Goal: Information Seeking & Learning: Get advice/opinions

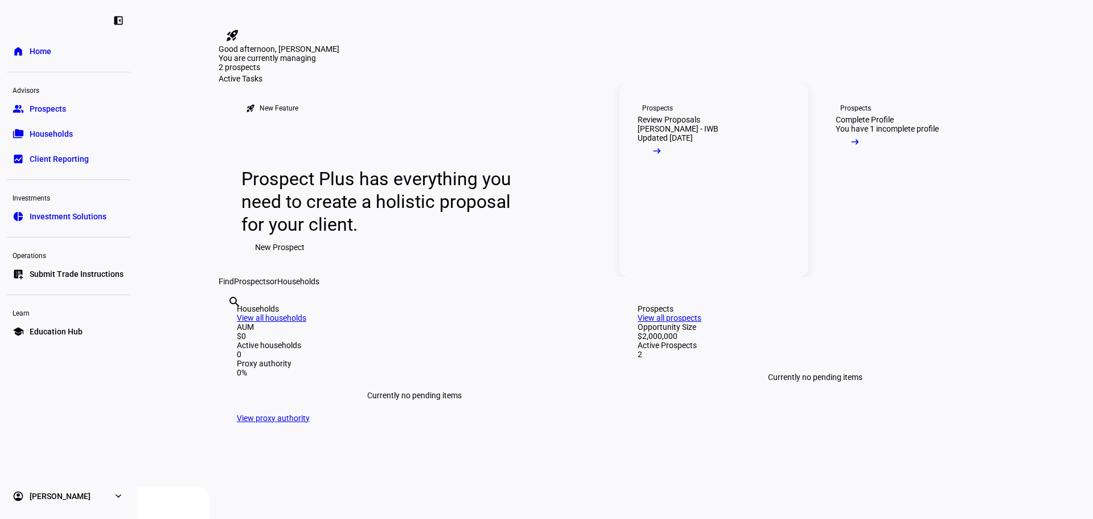
click at [760, 262] on link "Prospects Review Proposals [PERSON_NAME] - IWB Updated [DATE] arrow_right_alt" at bounding box center [714, 180] width 189 height 194
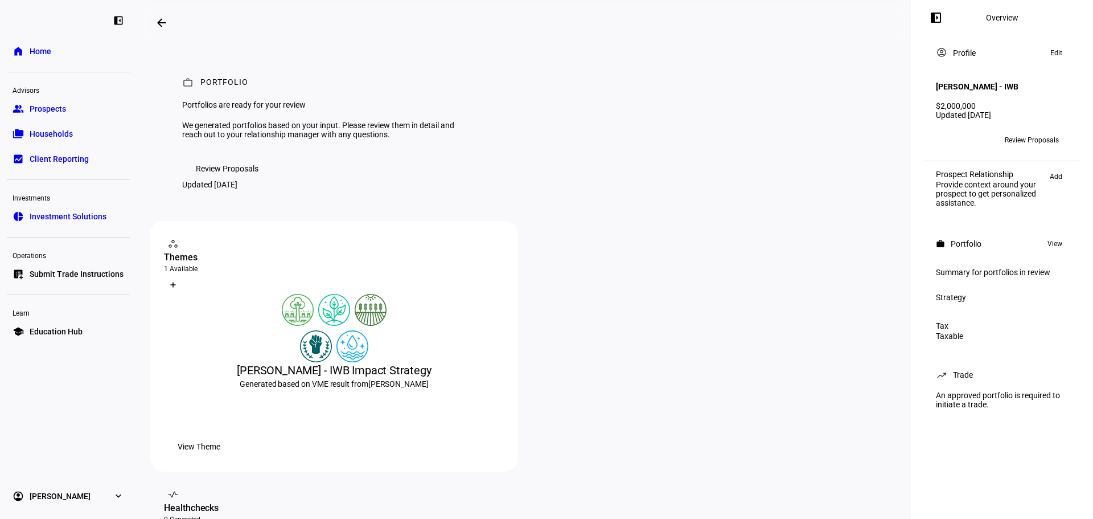
click at [241, 180] on span "Review Proposals" at bounding box center [227, 168] width 63 height 23
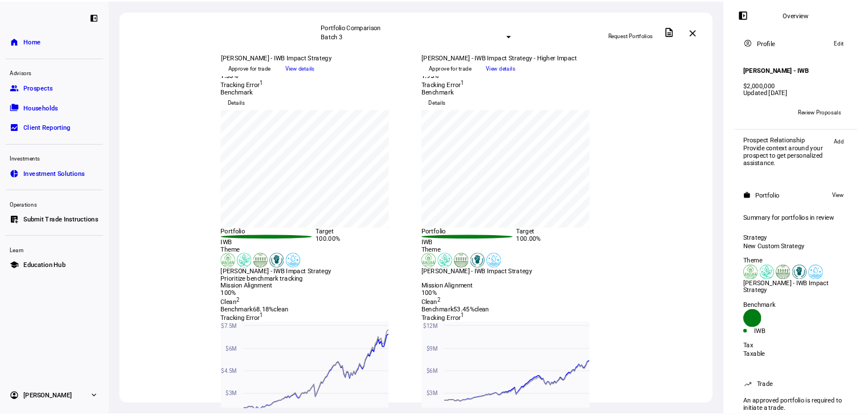
scroll to position [171, 0]
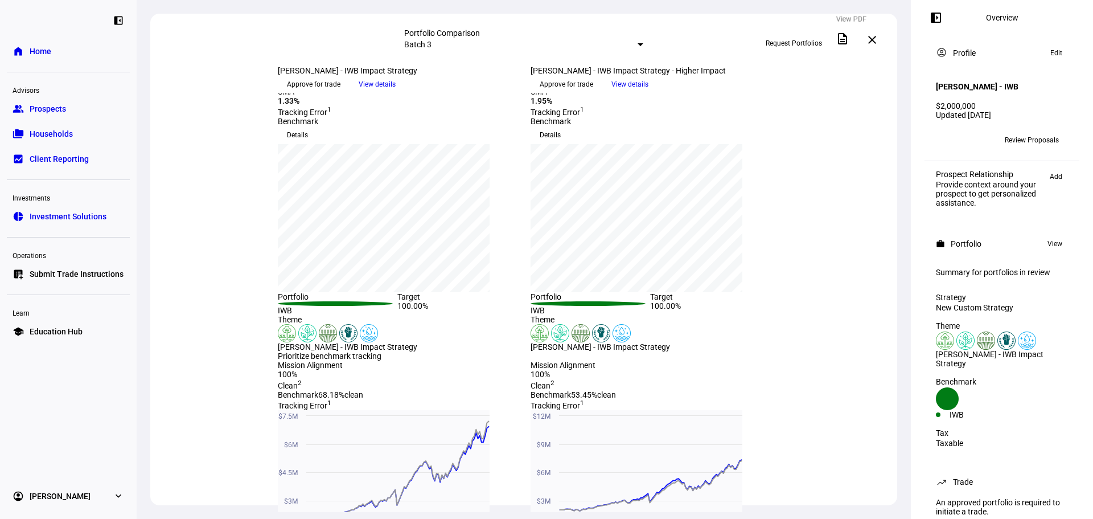
click at [850, 37] on mat-icon "description" at bounding box center [843, 39] width 14 height 14
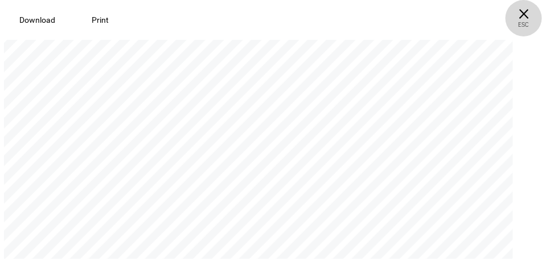
click at [526, 15] on span "× ESC" at bounding box center [524, 18] width 36 height 36
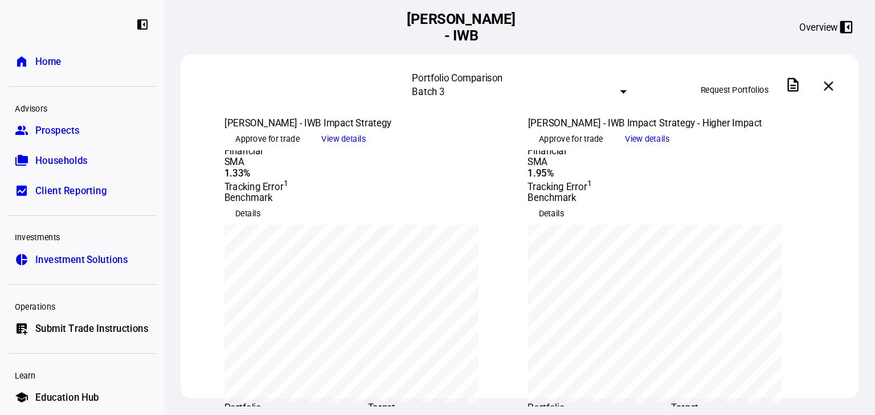
scroll to position [159, 0]
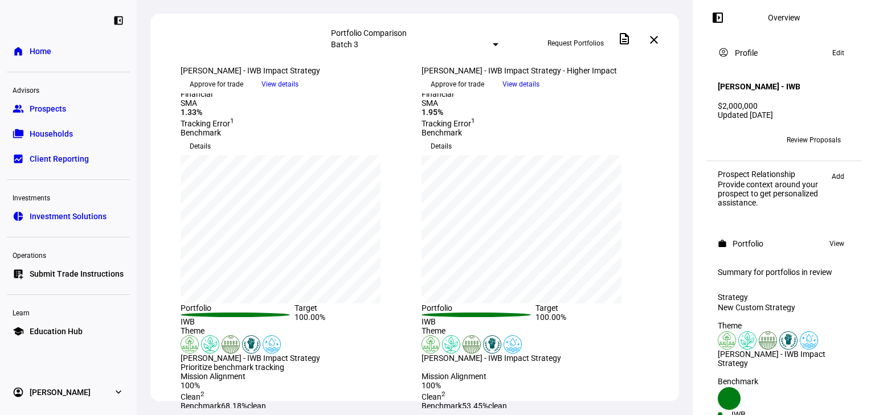
click at [539, 93] on span "View details" at bounding box center [520, 84] width 37 height 17
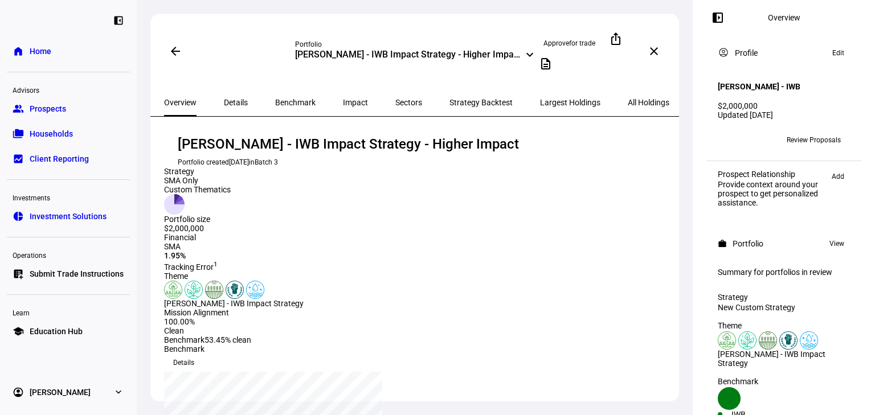
click at [722, 23] on mat-icon "left_panel_open" at bounding box center [718, 18] width 14 height 14
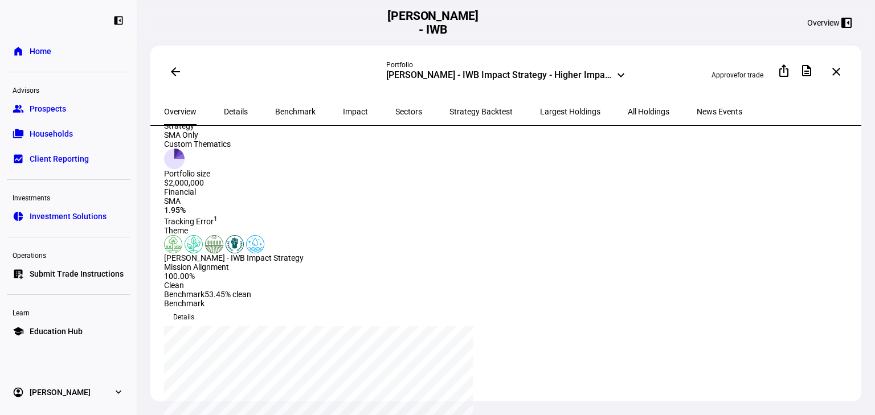
scroll to position [228, 0]
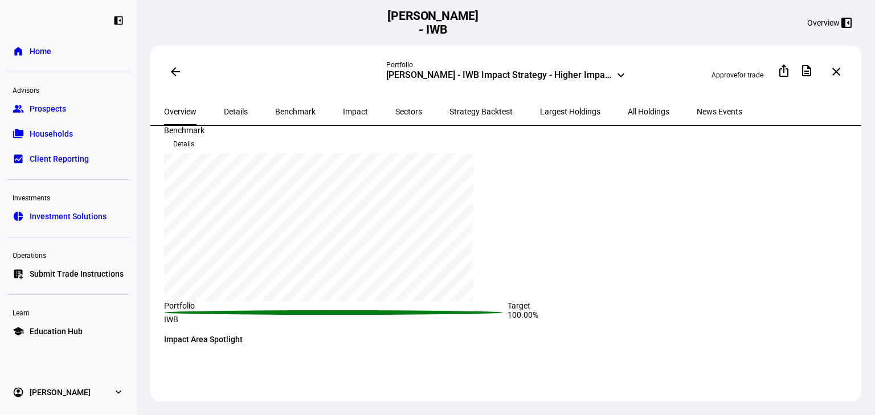
click at [540, 108] on span "Largest Holdings" at bounding box center [570, 112] width 60 height 8
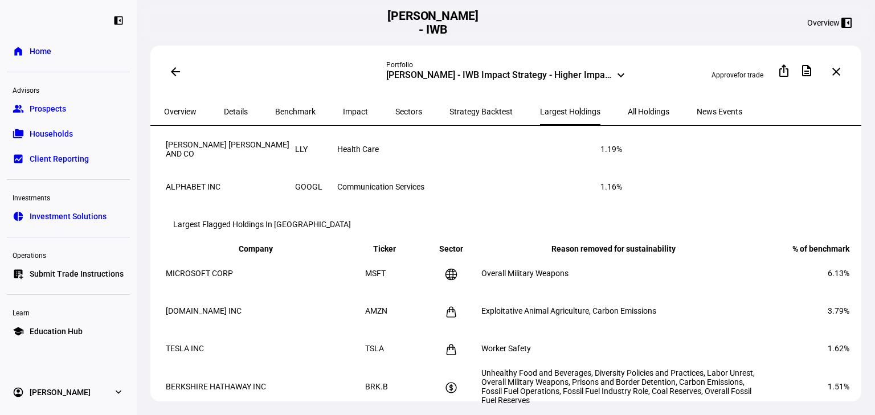
scroll to position [228, 0]
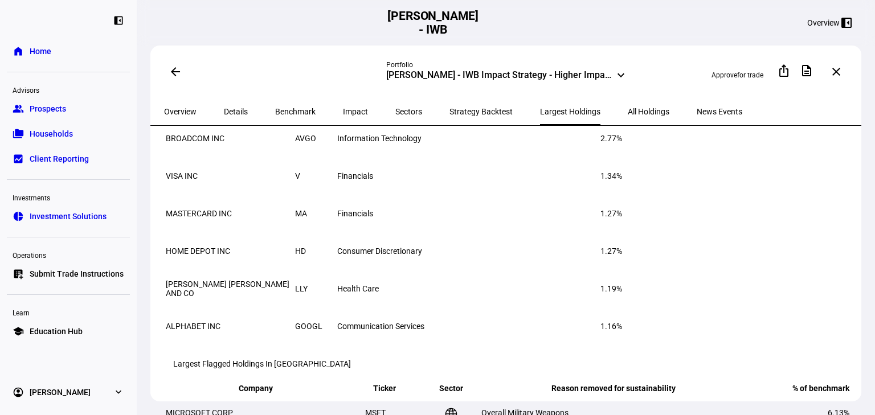
click at [449, 110] on span "Strategy Backtest" at bounding box center [480, 112] width 63 height 8
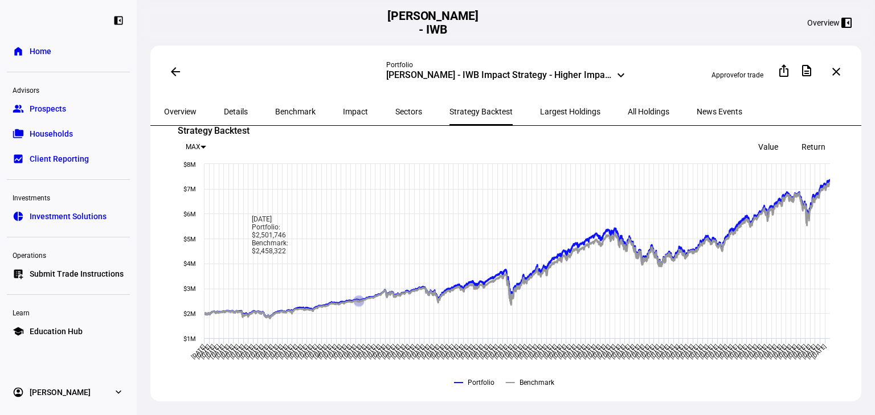
scroll to position [169, 0]
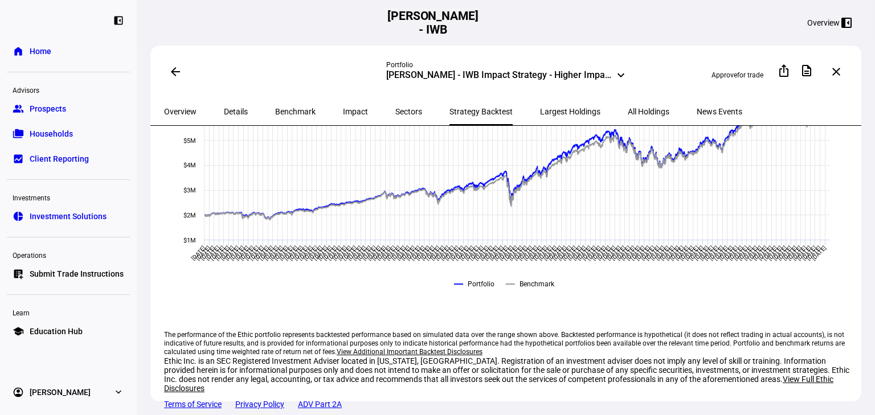
click at [395, 109] on span "Sectors" at bounding box center [408, 112] width 27 height 8
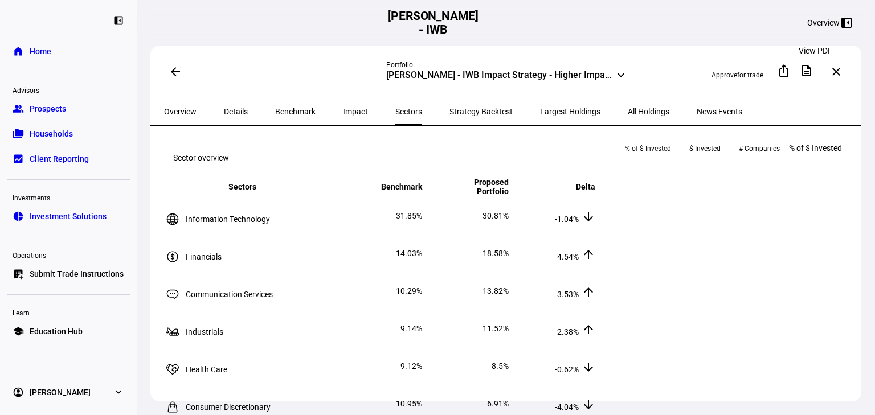
click at [817, 76] on span at bounding box center [806, 70] width 27 height 27
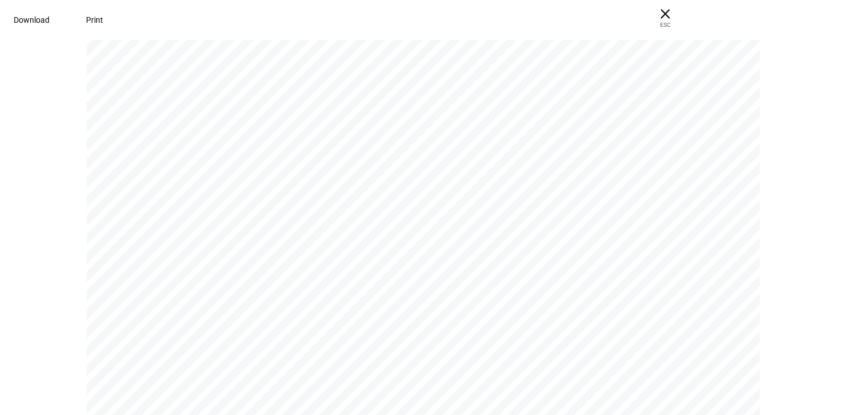
scroll to position [2734, 0]
click at [117, 19] on span at bounding box center [94, 19] width 44 height 27
click at [683, 27] on span "ESC" at bounding box center [665, 21] width 36 height 17
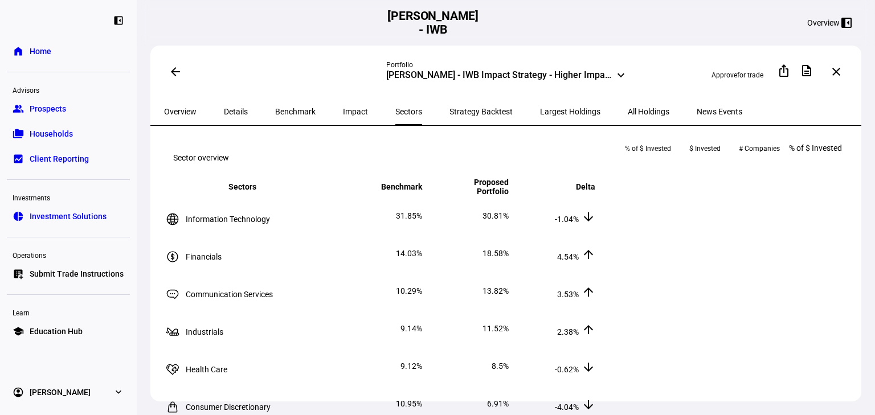
click at [839, 23] on mat-icon "left_panel_close" at bounding box center [846, 23] width 14 height 14
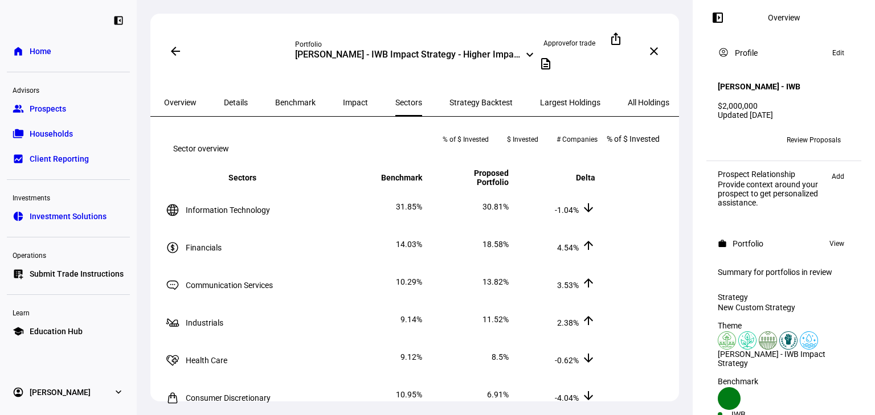
click at [169, 43] on span at bounding box center [175, 51] width 27 height 27
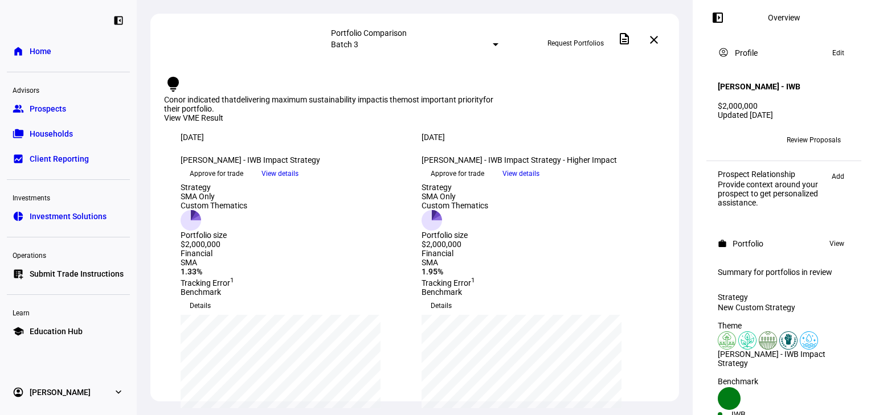
click at [298, 182] on span "View details" at bounding box center [279, 173] width 37 height 17
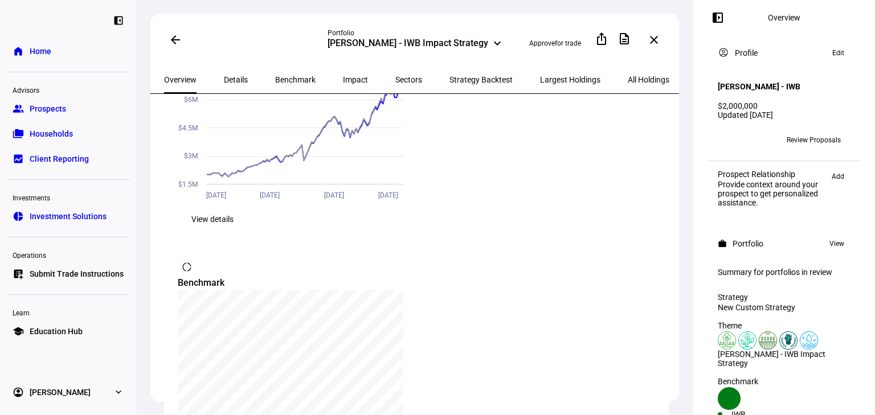
scroll to position [957, 0]
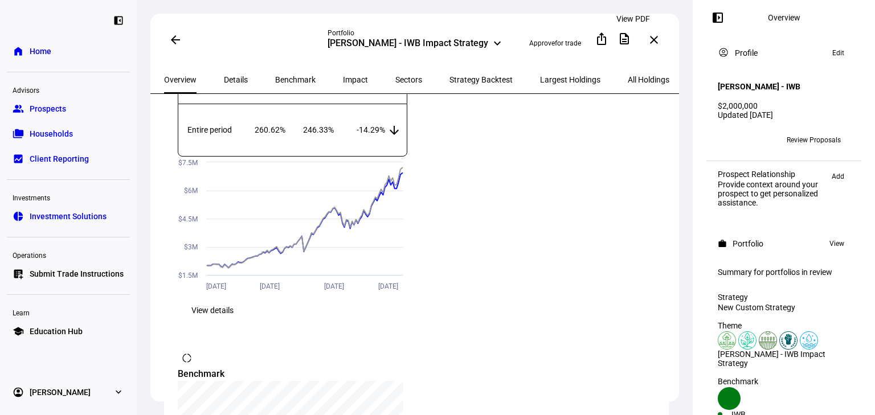
click at [631, 36] on mat-icon "description" at bounding box center [624, 39] width 14 height 14
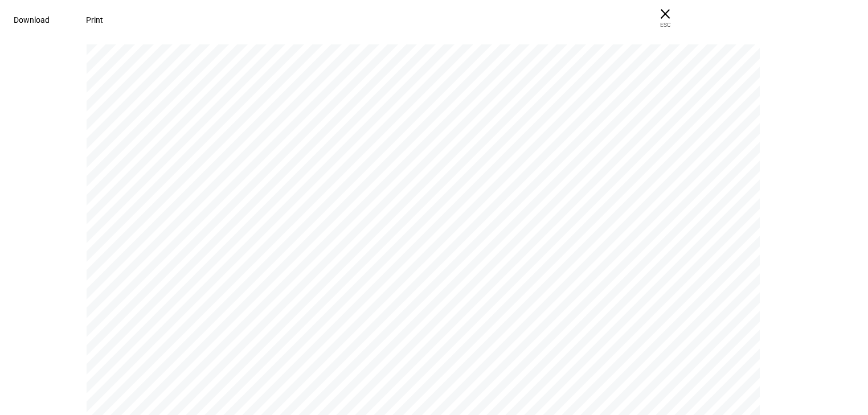
click at [117, 17] on span at bounding box center [94, 19] width 44 height 27
drag, startPoint x: 192, startPoint y: 22, endPoint x: 228, endPoint y: 72, distance: 60.8
click at [228, 72] on main "Download Print × ESC P O RT F O L I O Portfolios are ready for your review We g…" at bounding box center [434, 226] width 868 height 378
click at [683, 21] on span "ESC" at bounding box center [665, 21] width 36 height 17
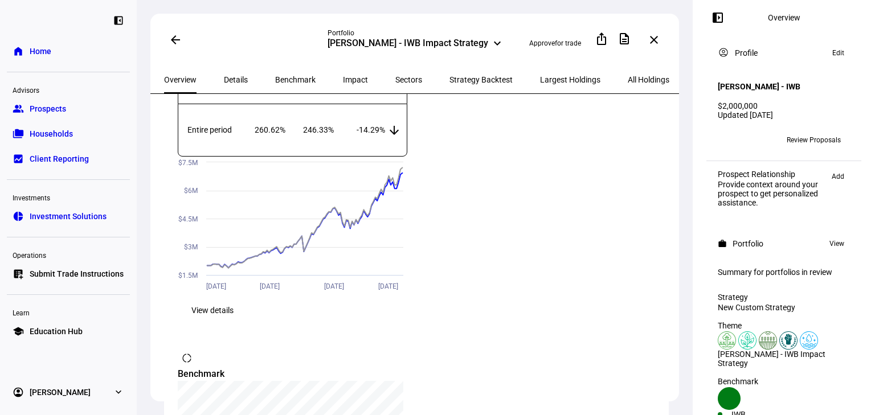
click at [628, 77] on span "All Holdings" at bounding box center [649, 80] width 42 height 8
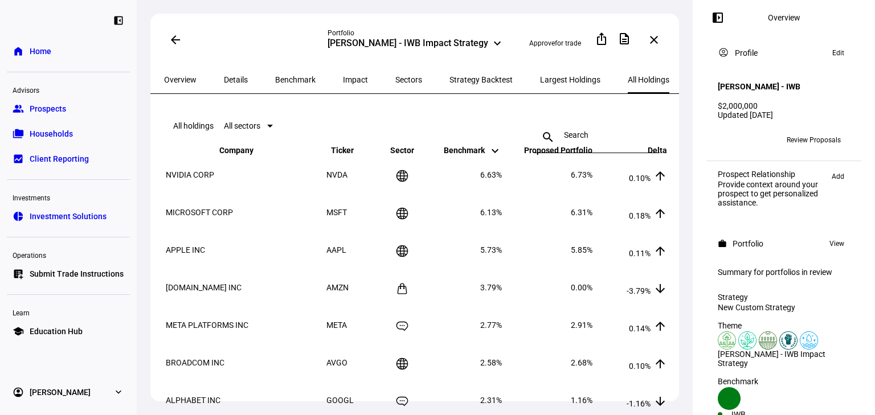
click at [391, 155] on span "Sector keyboard_arrow_down keyboard_arrow_up" at bounding box center [402, 150] width 41 height 9
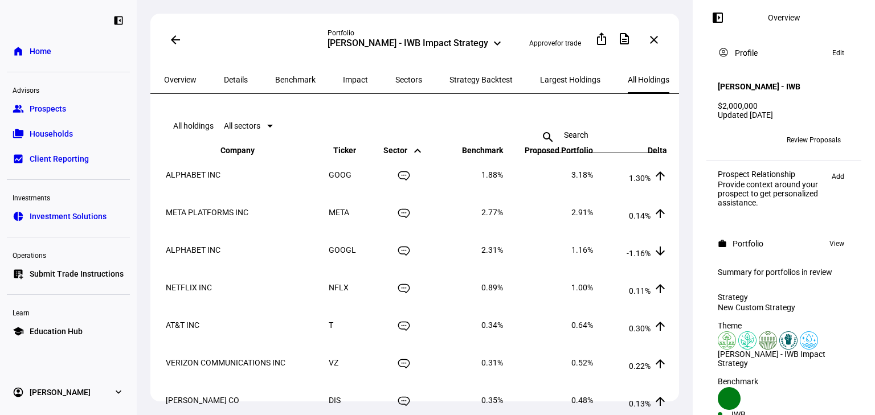
click at [411, 158] on mat-icon "keyboard_arrow_up" at bounding box center [418, 151] width 14 height 14
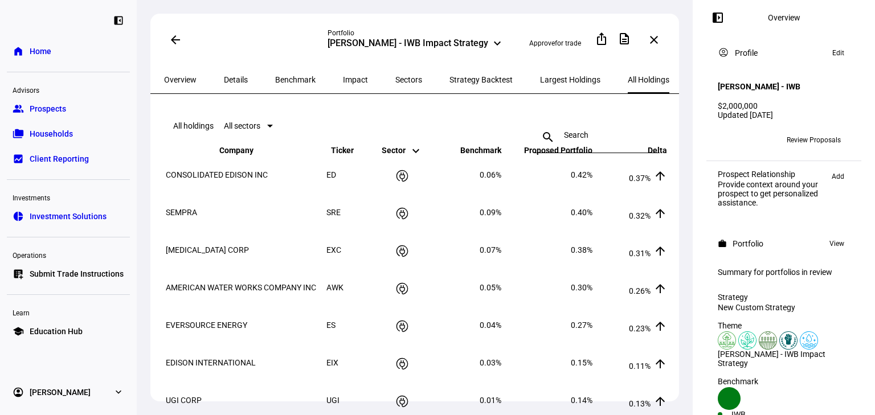
click at [410, 162] on mat-icon "keyboard_arrow_up" at bounding box center [416, 155] width 14 height 14
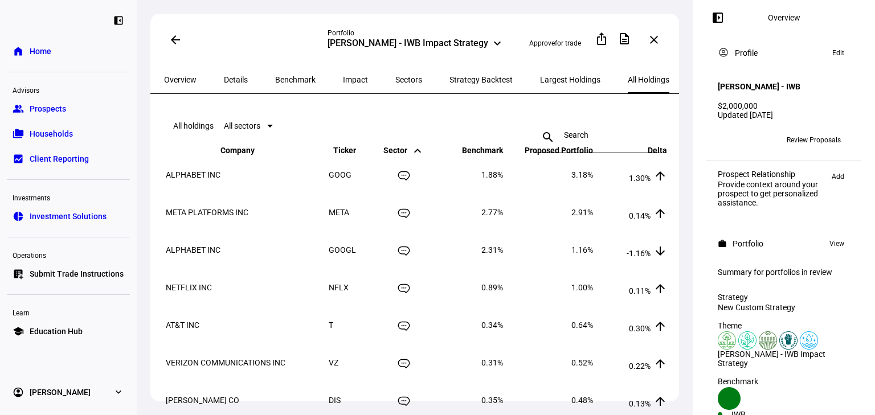
click at [411, 158] on mat-icon "keyboard_arrow_up" at bounding box center [418, 151] width 14 height 14
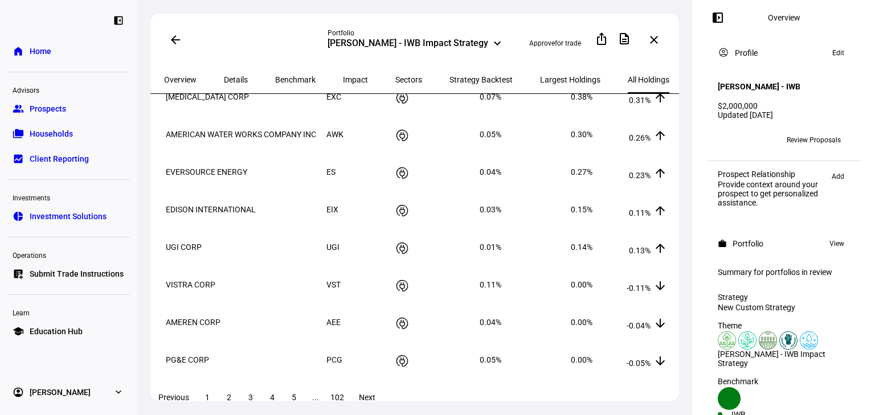
scroll to position [182, 0]
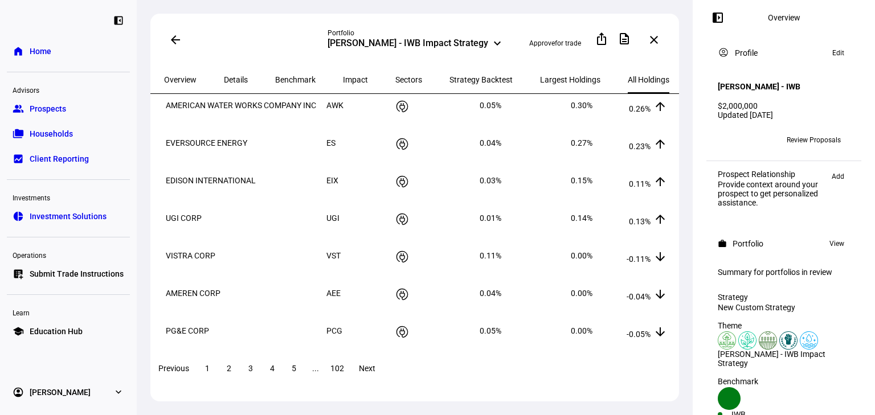
click at [344, 373] on span "102" at bounding box center [337, 368] width 14 height 9
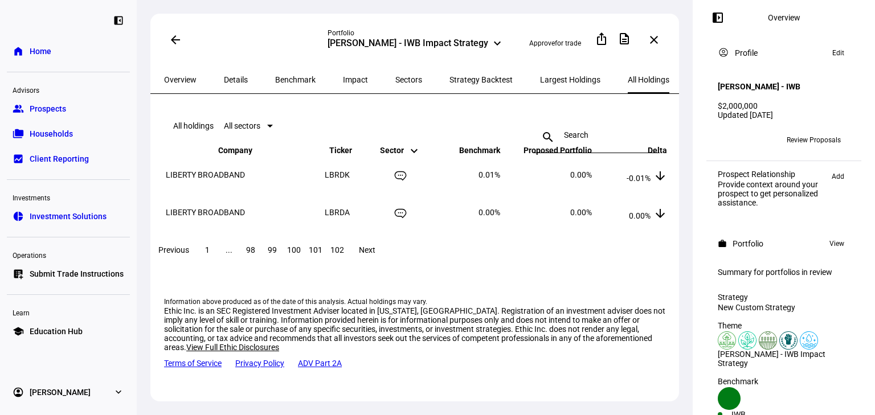
click at [322, 245] on span "101" at bounding box center [316, 249] width 14 height 9
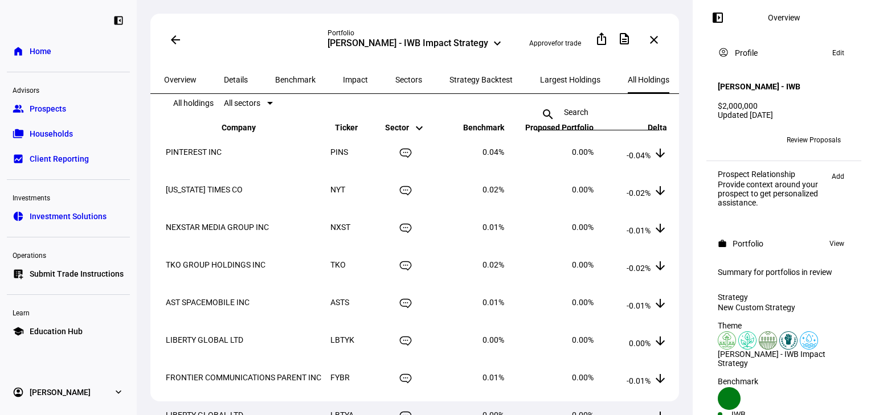
click at [569, 116] on div "search close" at bounding box center [596, 103] width 125 height 36
click at [568, 108] on input at bounding box center [597, 112] width 66 height 9
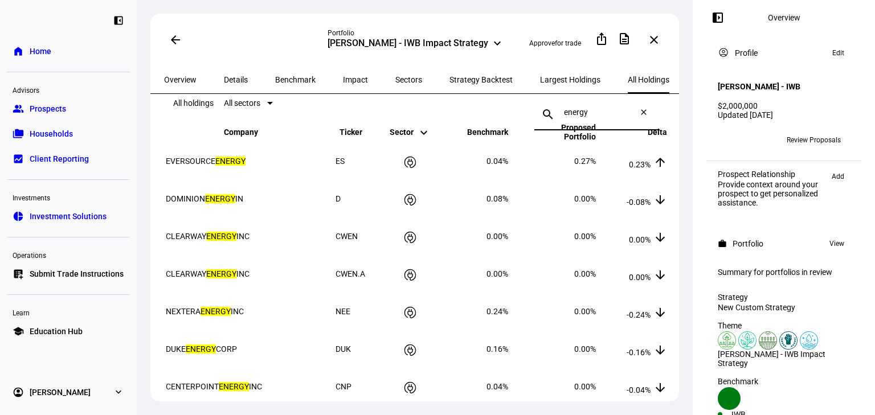
type input "energy"
drag, startPoint x: 258, startPoint y: 171, endPoint x: 176, endPoint y: 182, distance: 82.7
click at [176, 179] on td "EVERSOURCE ENERGY" at bounding box center [249, 161] width 169 height 36
copy span "EVERSOURCE ENERGY"
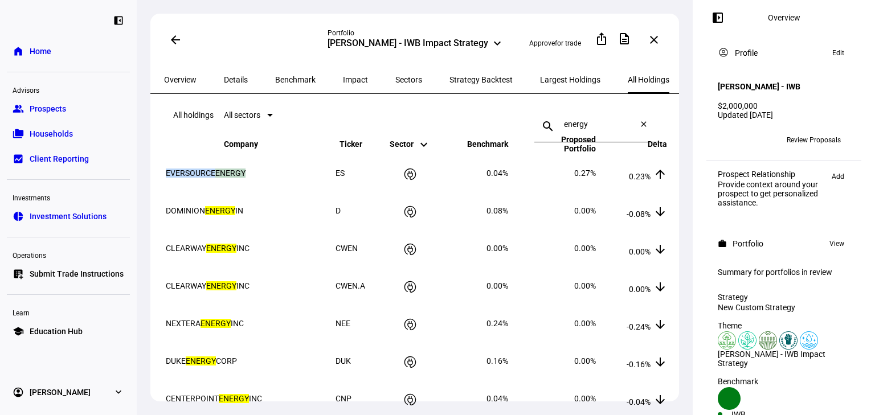
scroll to position [0, 0]
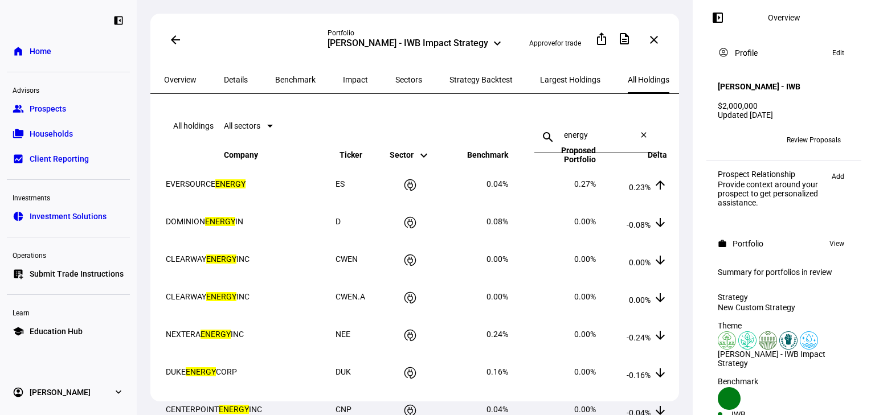
click at [343, 77] on span "Impact" at bounding box center [355, 80] width 25 height 8
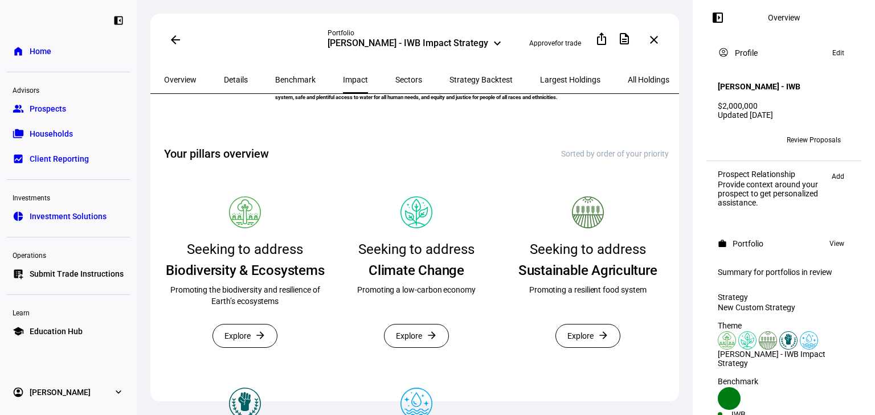
scroll to position [137, 0]
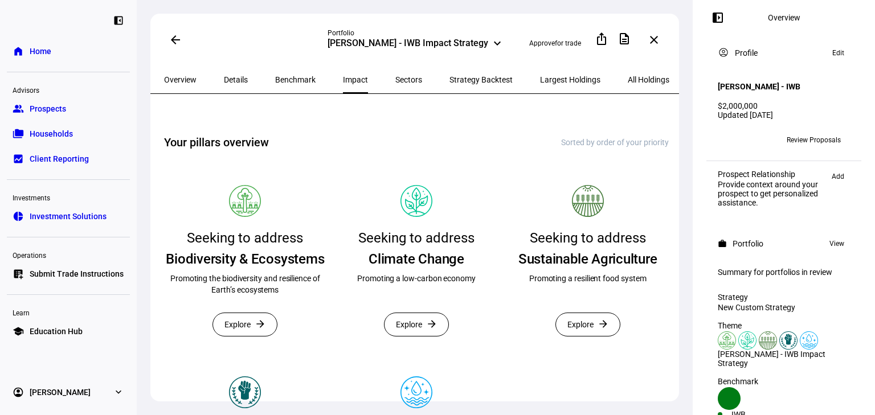
click at [464, 76] on span "Strategy Backtest" at bounding box center [480, 80] width 63 height 8
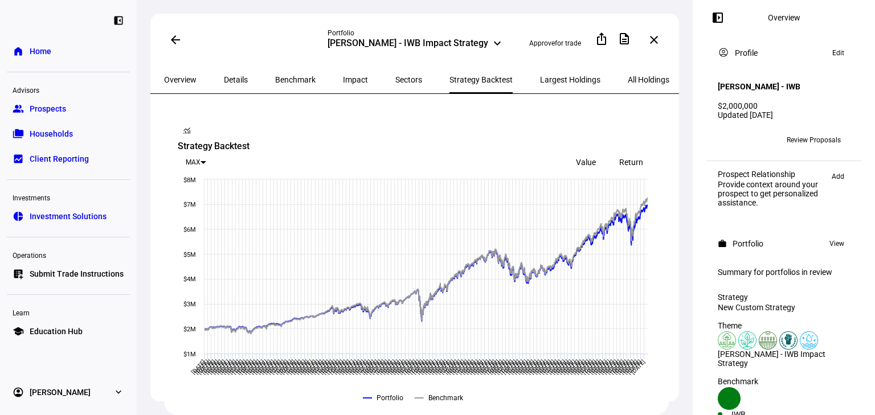
click at [585, 158] on span "Value" at bounding box center [586, 162] width 20 height 9
click at [206, 161] on div at bounding box center [203, 162] width 6 height 3
click at [543, 251] on mat-option "YTD" at bounding box center [535, 247] width 38 height 18
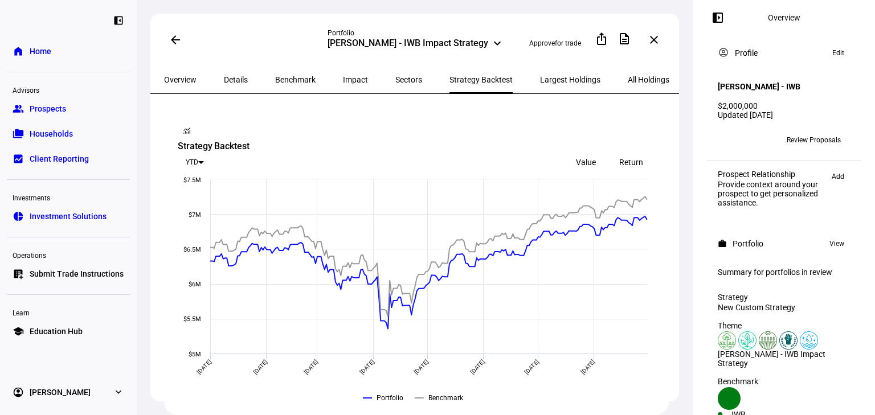
click at [405, 42] on div "Conor Farese - IWB Impact Strategy" at bounding box center [407, 45] width 161 height 14
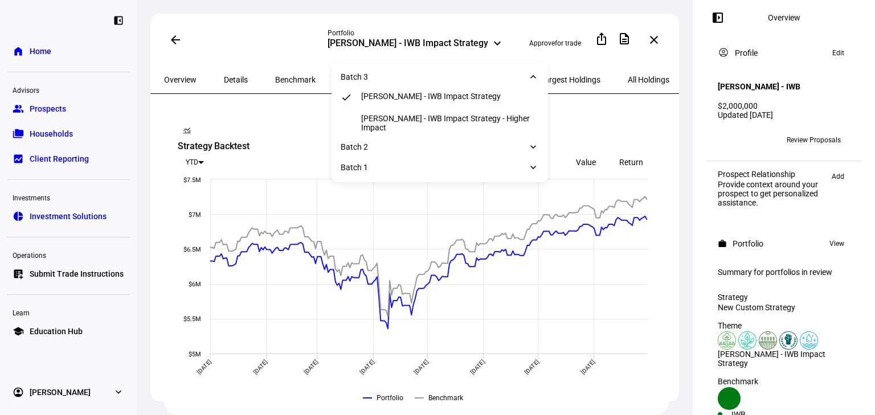
click at [441, 125] on div "Conor Farese - IWB Impact Strategy - Higher Impact" at bounding box center [450, 123] width 178 height 18
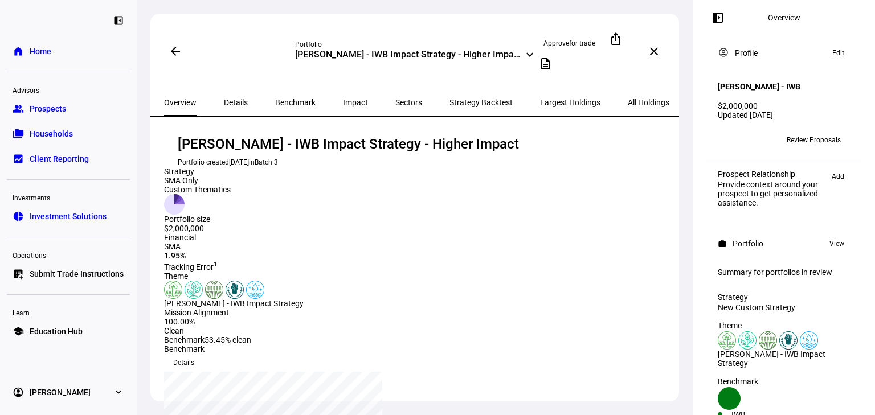
click at [449, 99] on span "Strategy Backtest" at bounding box center [480, 103] width 63 height 8
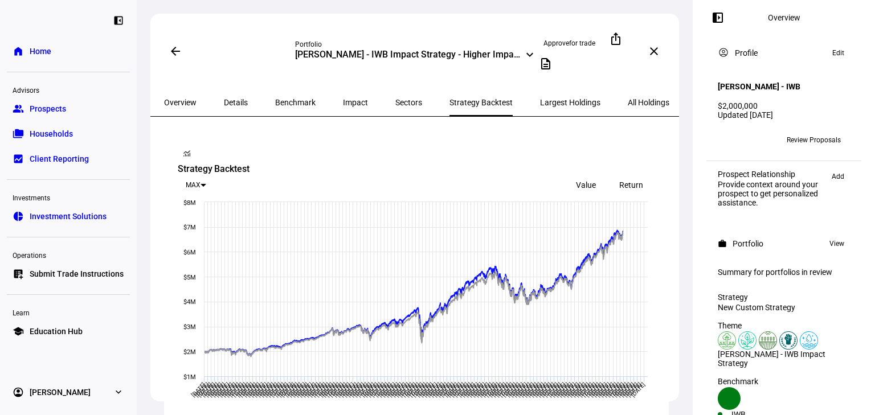
click at [206, 184] on div at bounding box center [203, 185] width 6 height 3
click at [535, 265] on span "YTD" at bounding box center [531, 261] width 13 height 8
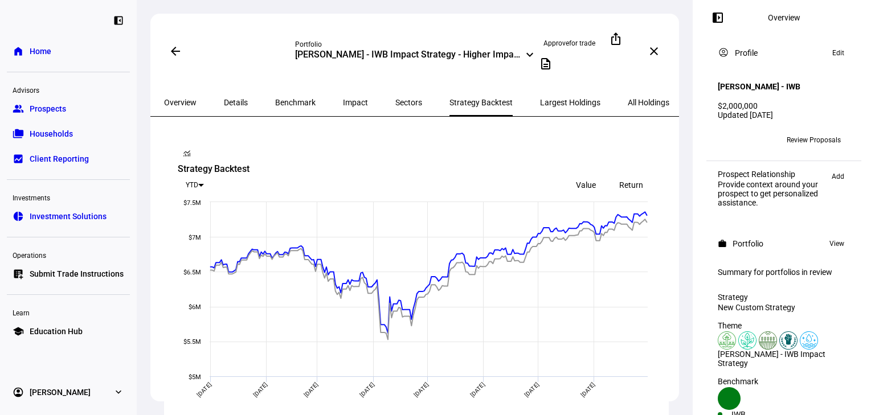
click at [198, 181] on div "YTD" at bounding box center [192, 185] width 13 height 8
drag, startPoint x: 535, startPoint y: 315, endPoint x: 535, endPoint y: 297, distance: 17.7
click at [535, 297] on div "MTD 1M QTD 3M 6M YTD 1YR 3YR 5YR 10YR MAX" at bounding box center [536, 261] width 36 height 210
click at [535, 297] on span "3YR" at bounding box center [533, 297] width 12 height 8
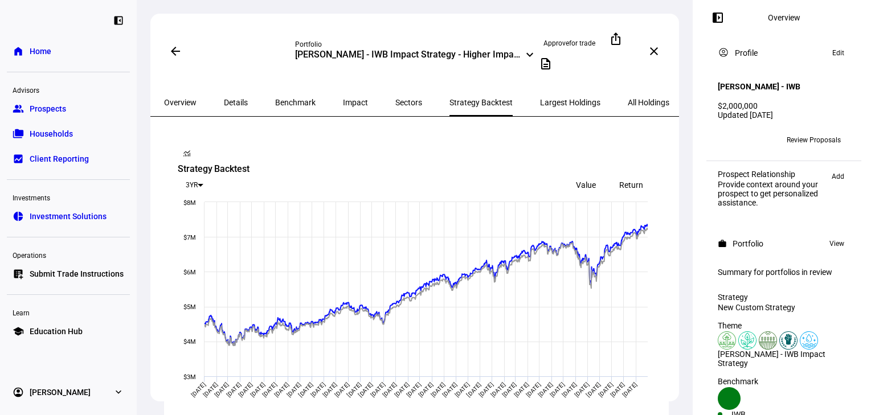
click at [408, 49] on div "Conor Farese - IWB Impact Strategy - Higher Impact" at bounding box center [408, 56] width 226 height 14
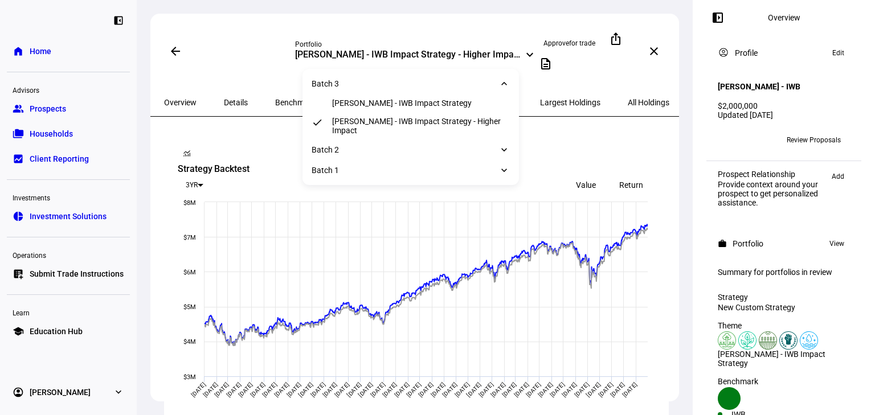
click at [498, 51] on div "Conor Farese - IWB Impact Strategy - Higher Impact" at bounding box center [408, 56] width 226 height 14
click at [485, 50] on div "Conor Farese - IWB Impact Strategy - Higher Impact" at bounding box center [408, 56] width 226 height 14
click at [453, 49] on div "Conor Farese - IWB Impact Strategy - Higher Impact" at bounding box center [408, 56] width 226 height 14
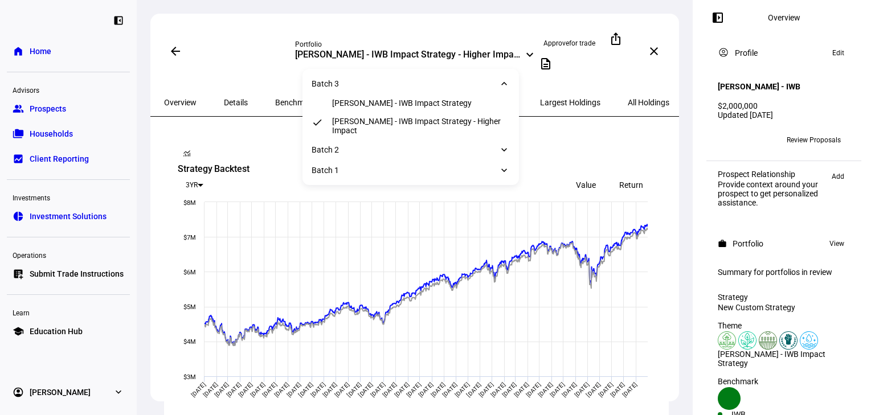
click at [437, 103] on div "Conor Farese - IWB Impact Strategy" at bounding box center [402, 103] width 140 height 9
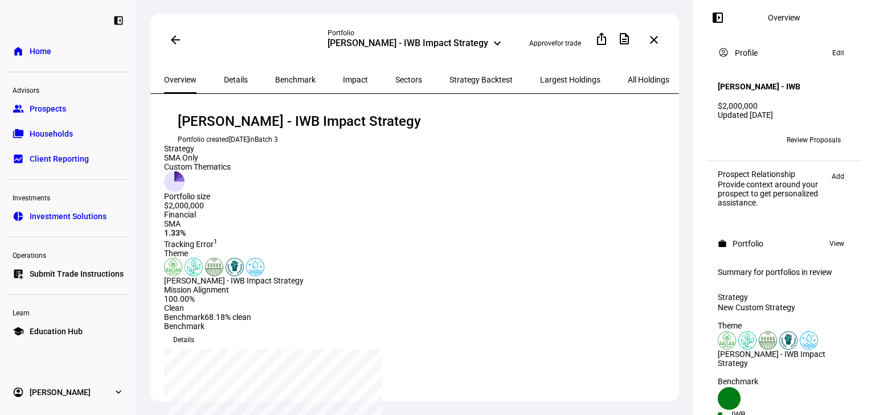
click at [449, 76] on span "Strategy Backtest" at bounding box center [480, 80] width 63 height 8
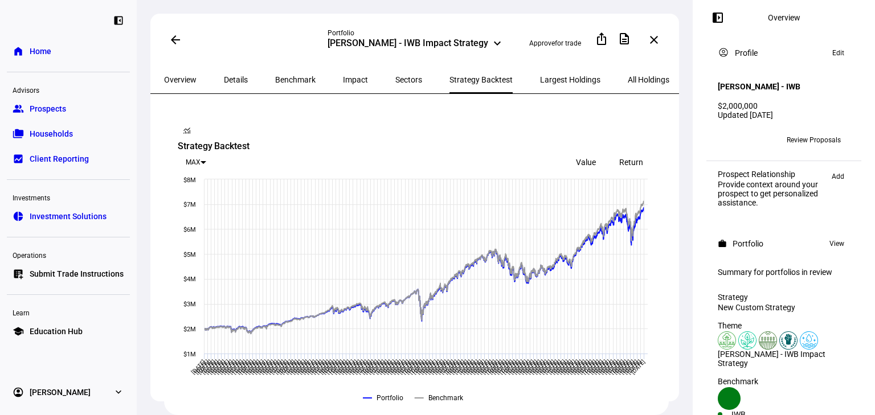
click at [212, 153] on div "MAX" at bounding box center [195, 162] width 34 height 18
click at [531, 286] on span "3YR" at bounding box center [531, 284] width 12 height 8
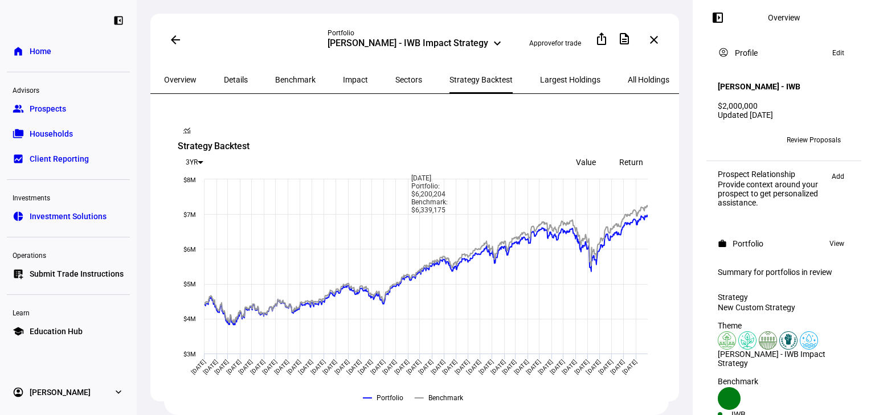
click at [209, 153] on div "3YR" at bounding box center [193, 162] width 31 height 18
click at [538, 298] on span "5YR" at bounding box center [534, 302] width 12 height 8
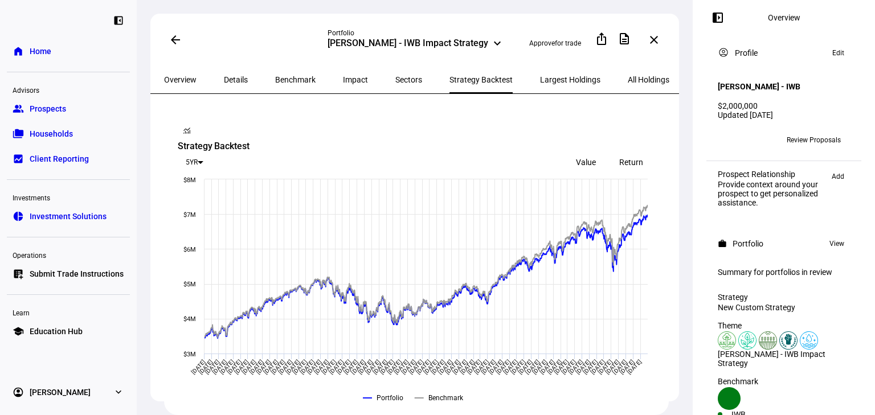
click at [540, 77] on span "Largest Holdings" at bounding box center [570, 80] width 60 height 8
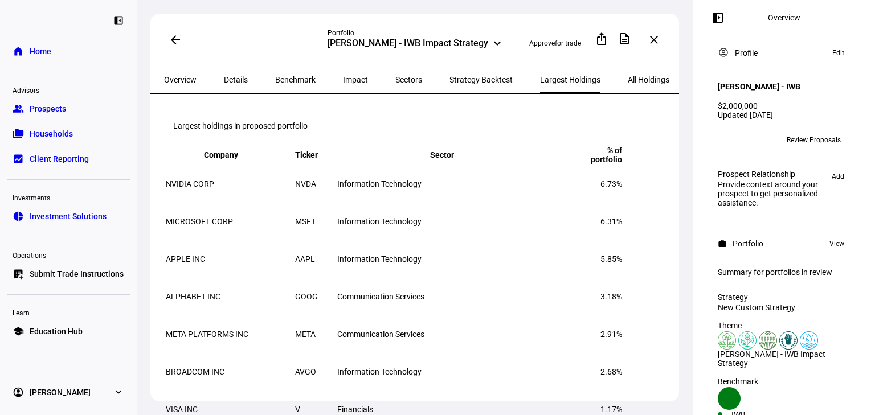
click at [449, 87] on span "Strategy Backtest" at bounding box center [480, 79] width 63 height 27
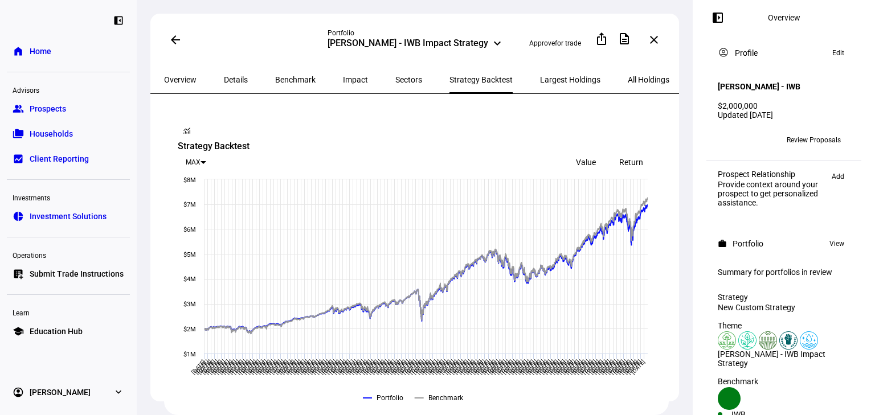
click at [637, 154] on div "Return" at bounding box center [631, 162] width 46 height 16
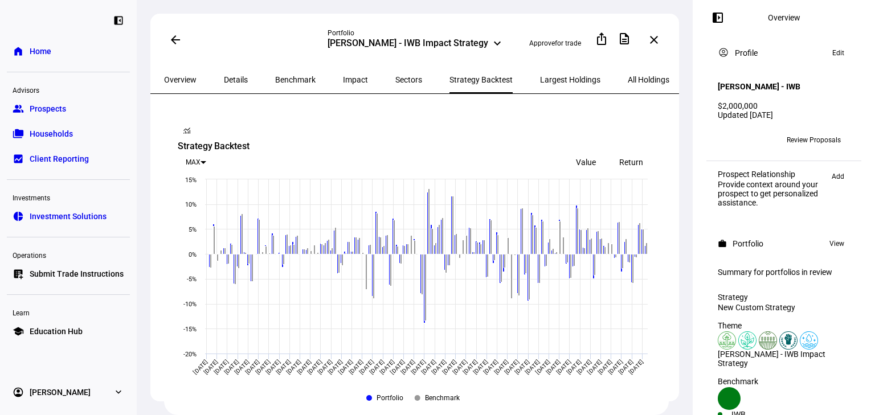
click at [585, 154] on div "Value" at bounding box center [586, 162] width 46 height 16
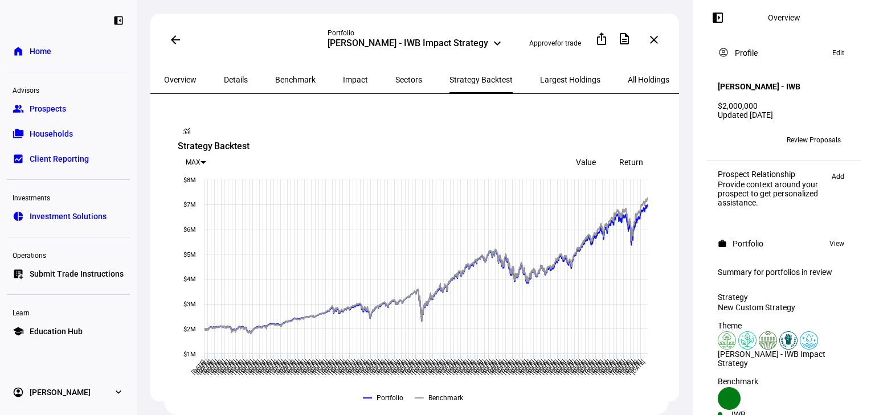
click at [628, 76] on span "All Holdings" at bounding box center [649, 80] width 42 height 8
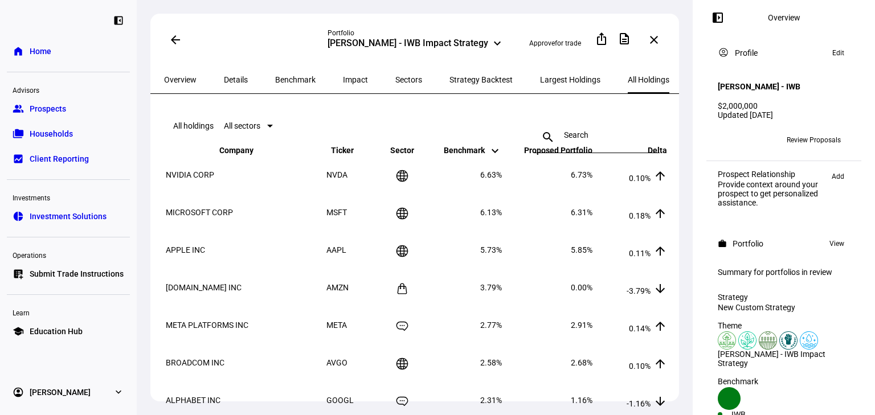
click at [544, 83] on span "Largest Holdings" at bounding box center [570, 79] width 60 height 27
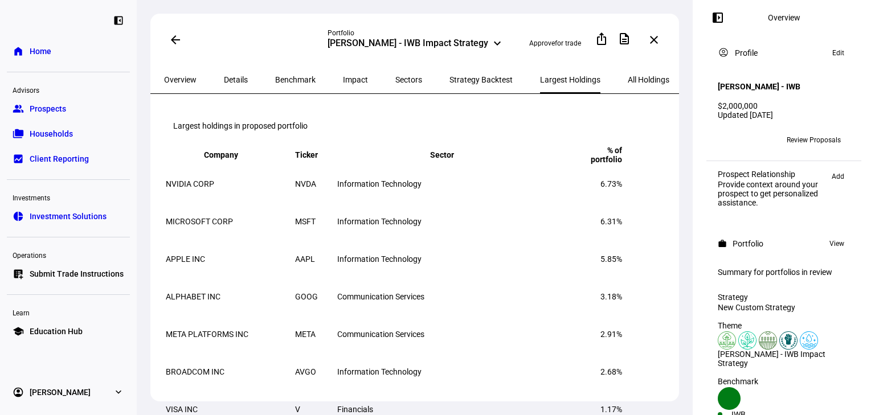
click at [200, 188] on span "NVIDIA CORP" at bounding box center [190, 183] width 48 height 9
click at [540, 78] on span "Largest Holdings" at bounding box center [570, 80] width 60 height 8
click at [628, 77] on span "All Holdings" at bounding box center [649, 80] width 42 height 8
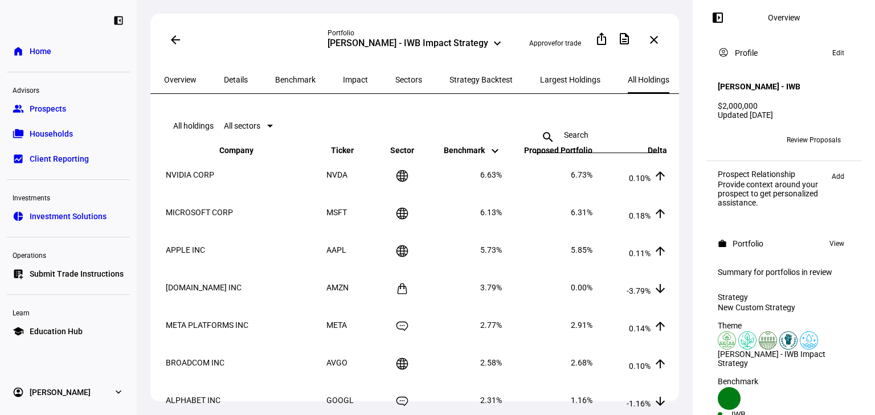
click at [572, 155] on span "Proposed Portfolio keyboard_arrow_down keyboard_arrow_up" at bounding box center [549, 150] width 85 height 9
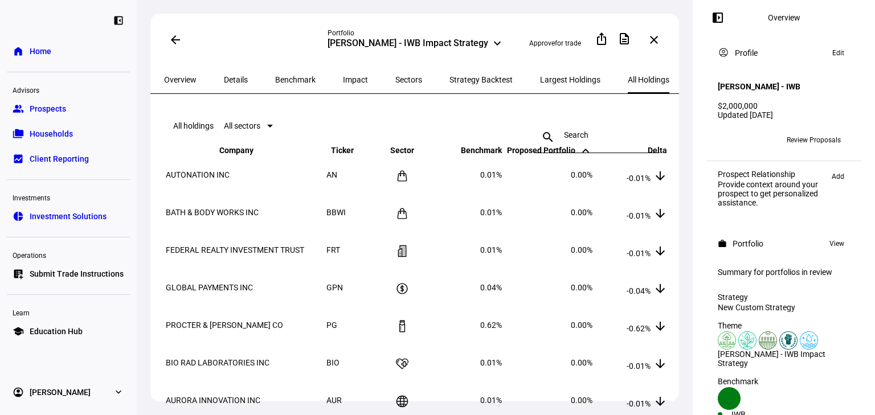
click at [579, 158] on mat-icon "keyboard_arrow_up" at bounding box center [586, 151] width 14 height 14
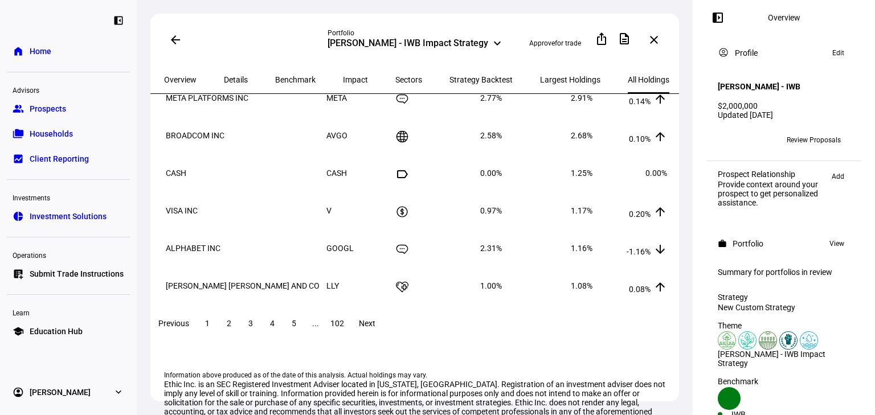
scroll to position [228, 0]
click at [239, 337] on span at bounding box center [229, 322] width 21 height 27
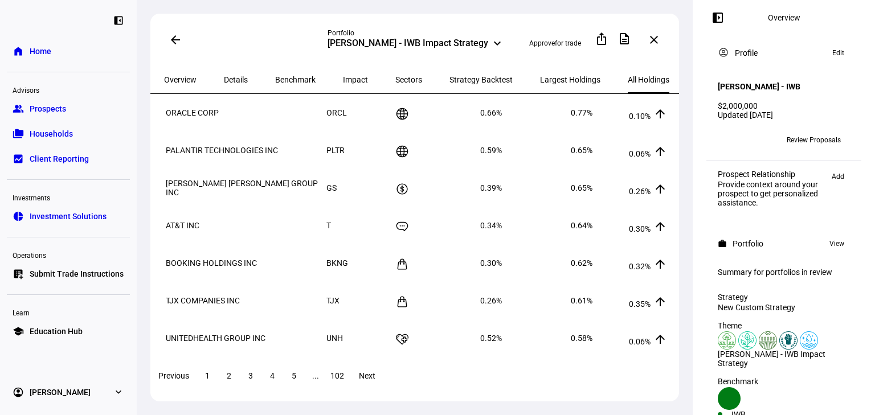
scroll to position [0, 0]
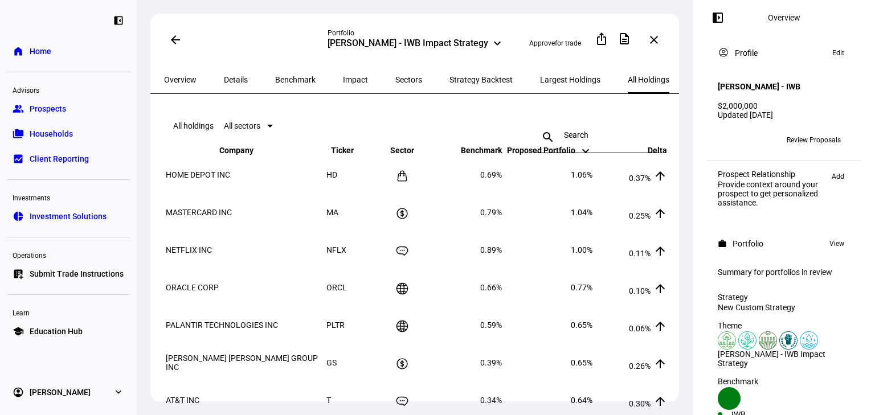
click at [175, 77] on span "Overview" at bounding box center [180, 80] width 32 height 8
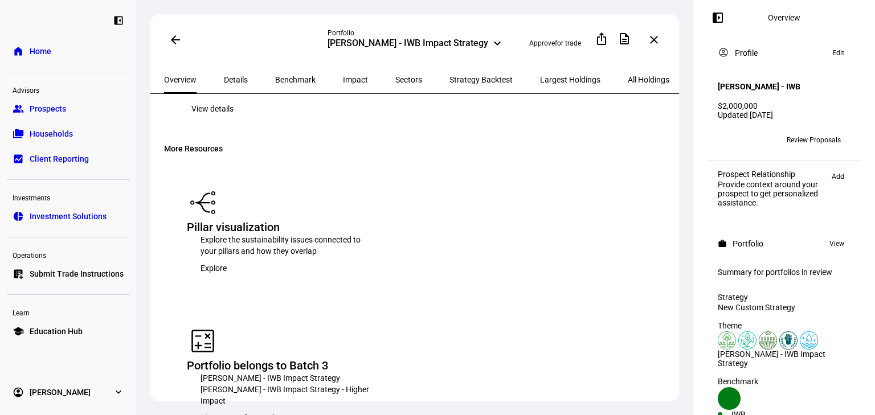
scroll to position [1913, 0]
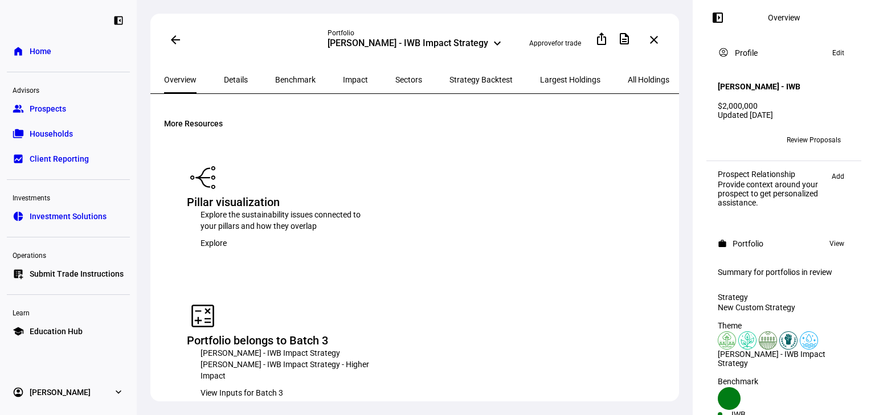
click at [421, 39] on div "Conor Farese - IWB Impact Strategy" at bounding box center [407, 45] width 161 height 14
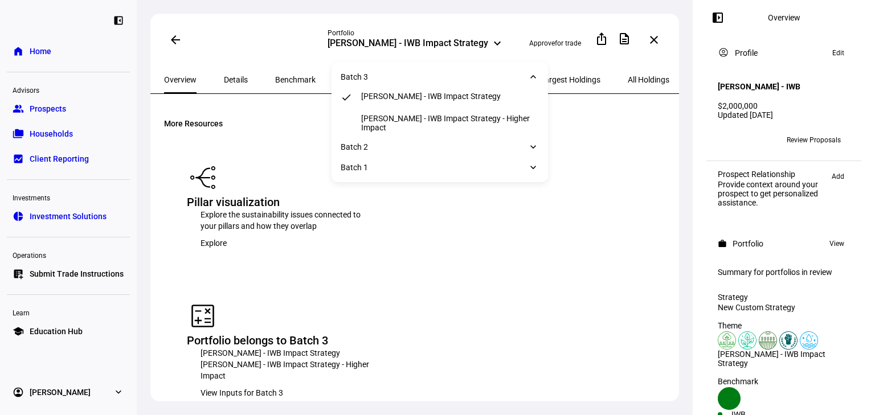
click at [417, 116] on div "Conor Farese - IWB Impact Strategy - Higher Impact" at bounding box center [450, 123] width 178 height 18
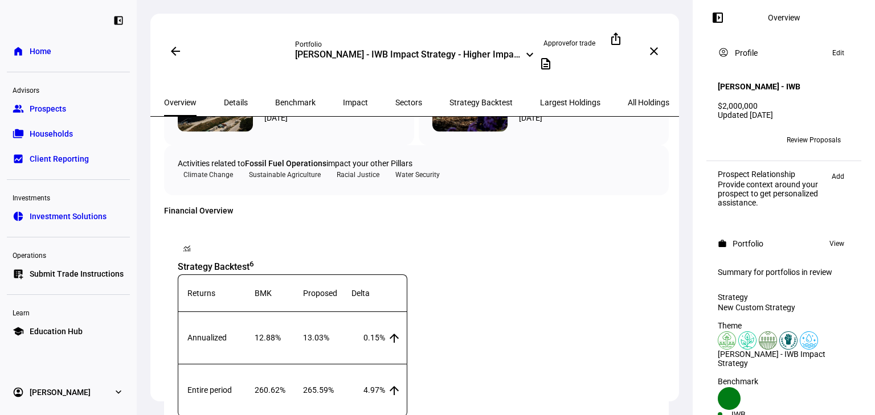
scroll to position [729, 0]
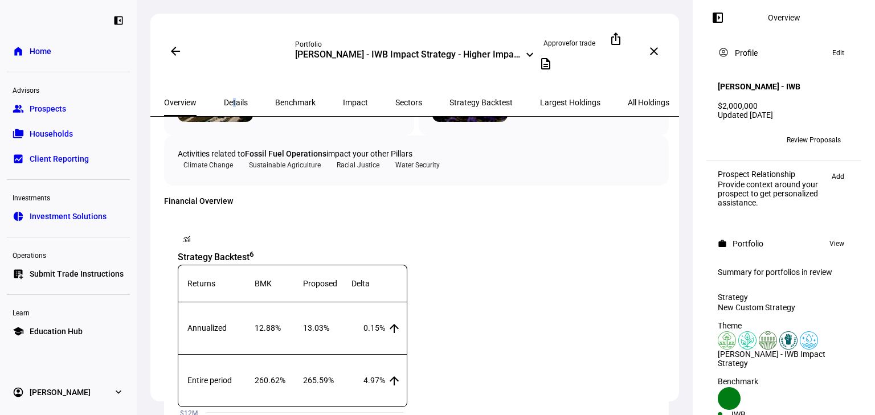
click at [224, 99] on span "Details" at bounding box center [236, 103] width 24 height 8
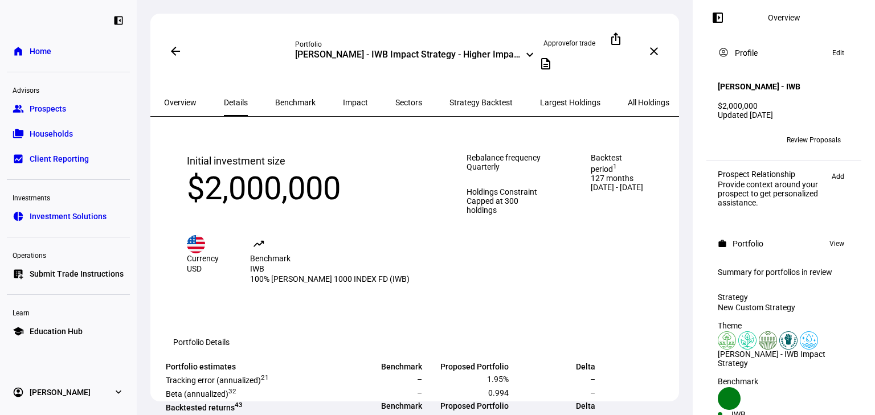
click at [277, 99] on span "Benchmark" at bounding box center [295, 103] width 40 height 8
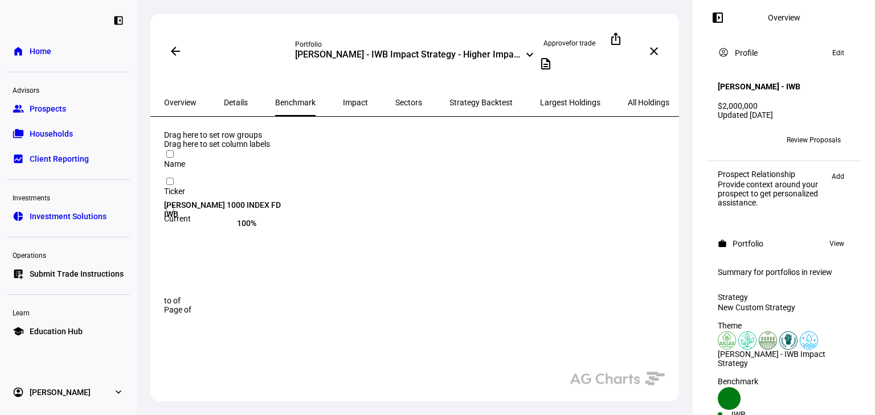
click at [198, 94] on div "Overview" at bounding box center [180, 102] width 60 height 27
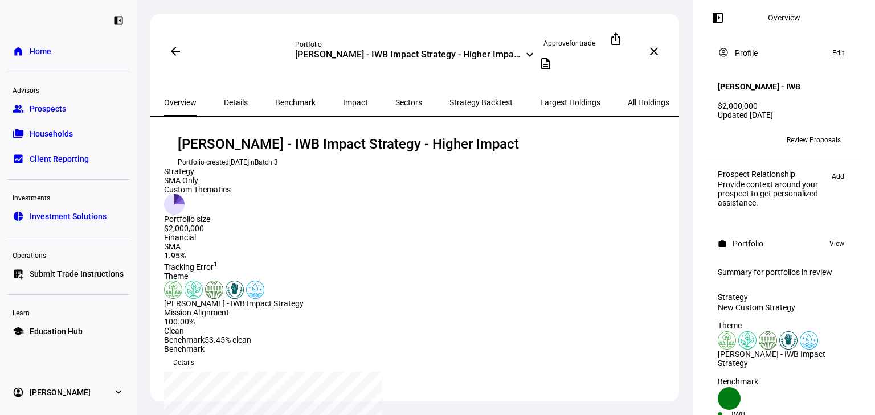
scroll to position [182, 0]
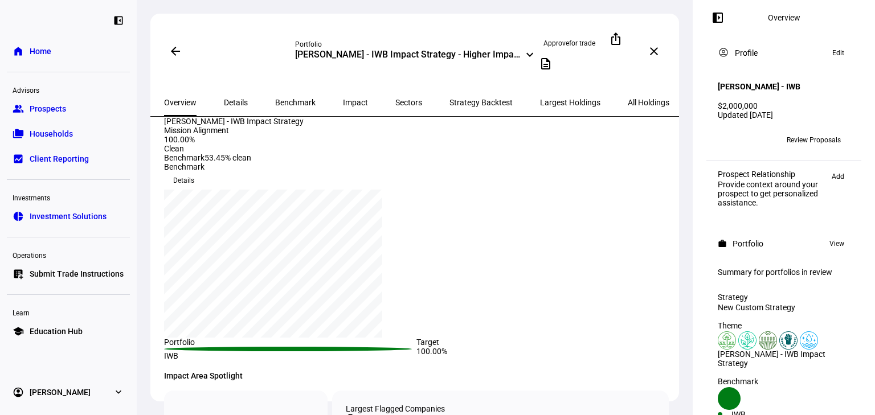
click at [371, 244] on div "chart, 1 series" at bounding box center [272, 263] width 195 height 125
click at [371, 202] on div "chart, 1 series" at bounding box center [272, 263] width 195 height 125
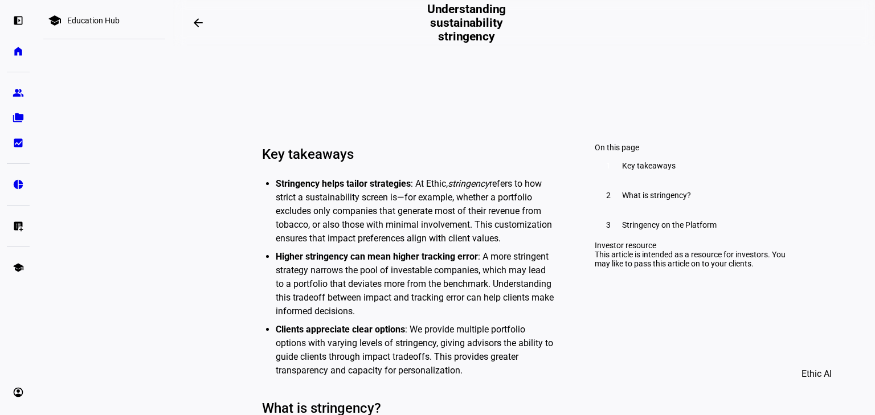
scroll to position [410, 0]
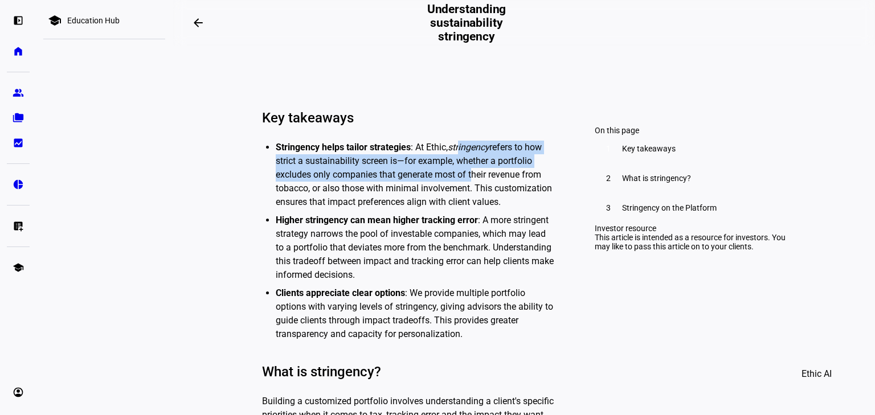
drag, startPoint x: 457, startPoint y: 209, endPoint x: 466, endPoint y: 240, distance: 32.6
click at [466, 209] on li "Stringency helps tailor strategies : At Ethic, stringency refers to how strict …" at bounding box center [415, 175] width 278 height 68
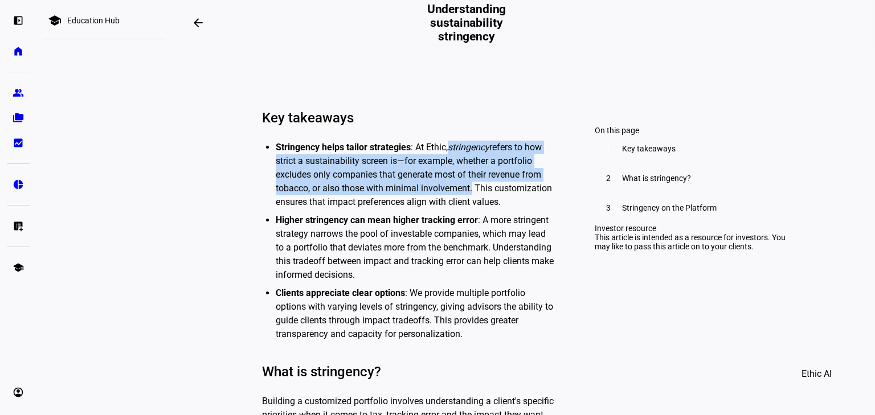
drag, startPoint x: 448, startPoint y: 211, endPoint x: 466, endPoint y: 257, distance: 50.1
click at [466, 209] on li "Stringency helps tailor strategies : At Ethic, stringency refers to how strict …" at bounding box center [415, 175] width 278 height 68
copy li "stringency refers to how strict a sustainability screen is—for example, whether…"
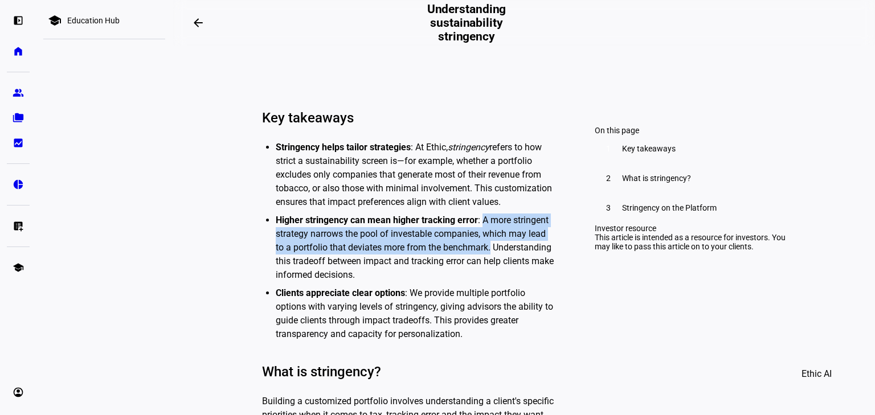
drag, startPoint x: 478, startPoint y: 285, endPoint x: 501, endPoint y: 312, distance: 35.6
click at [501, 282] on li "Higher stringency can mean higher tracking error : A more stringent strategy na…" at bounding box center [415, 248] width 278 height 68
copy li "A more stringent strategy narrows the pool of investable companies, which may l…"
click at [196, 19] on mat-icon "arrow_backwards" at bounding box center [198, 23] width 14 height 14
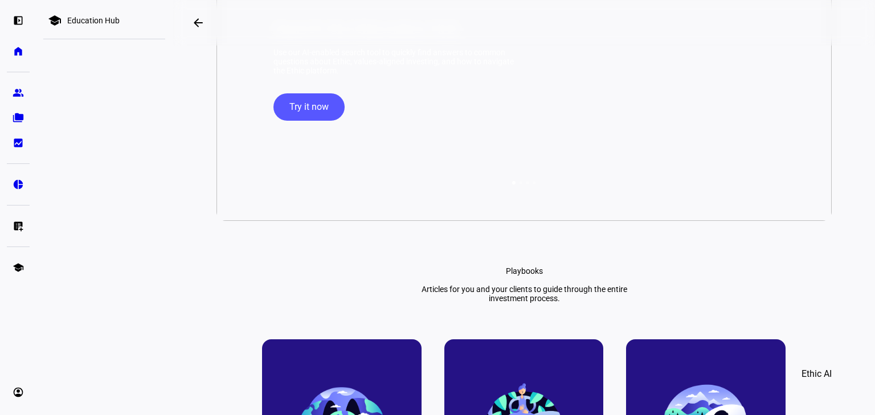
scroll to position [137, 0]
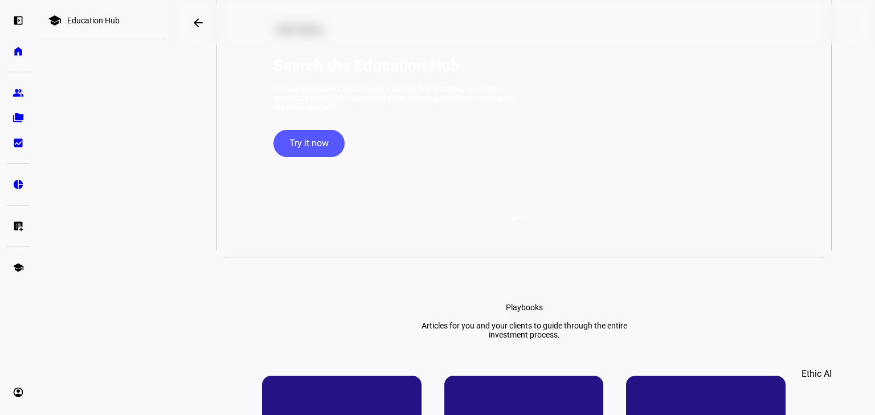
click at [308, 157] on span "Try it now" at bounding box center [308, 143] width 39 height 27
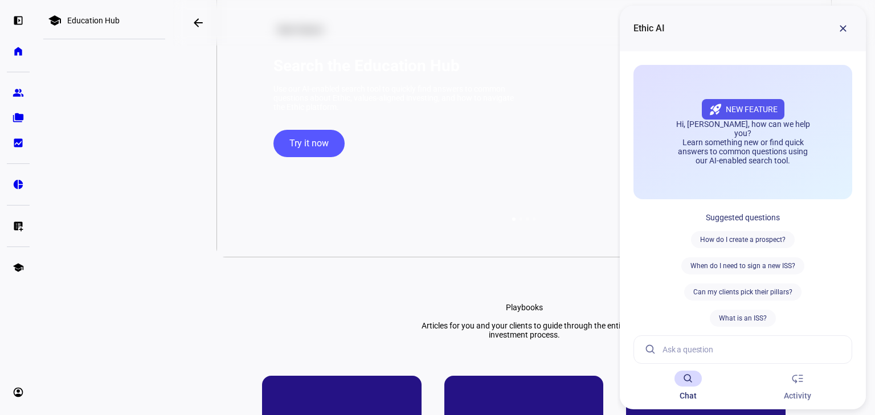
click at [699, 349] on input at bounding box center [752, 349] width 180 height 27
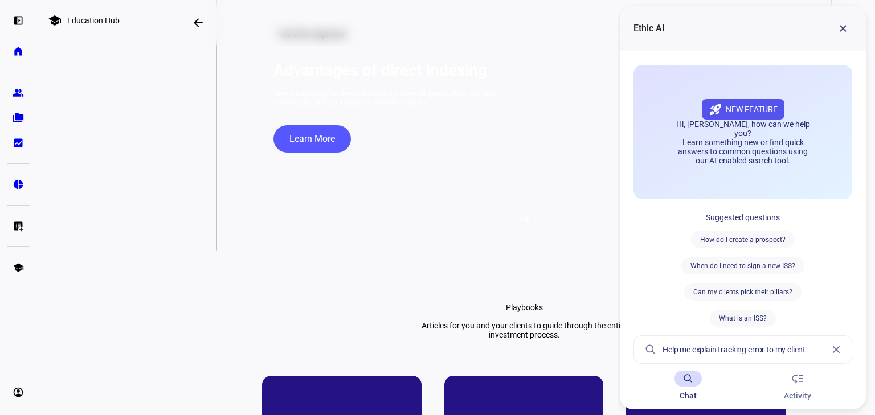
type input "Help me explain tracking error to my client"
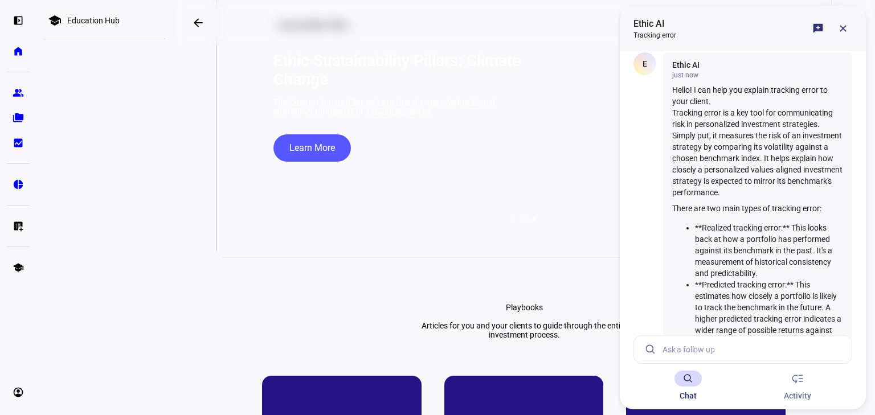
scroll to position [0, 0]
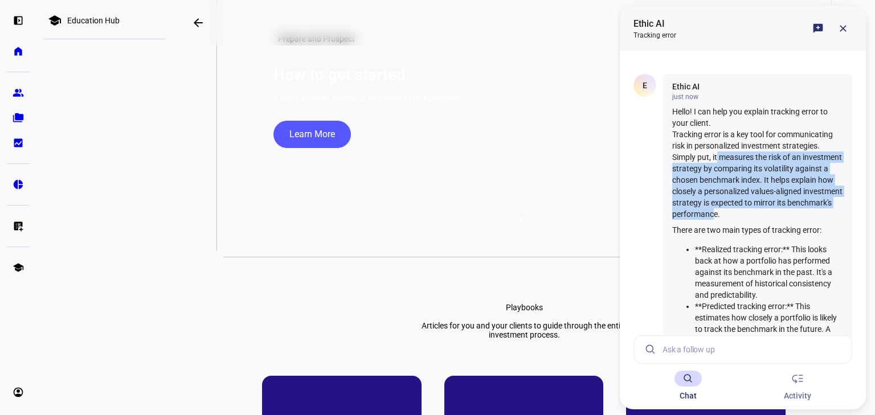
drag, startPoint x: 718, startPoint y: 157, endPoint x: 793, endPoint y: 219, distance: 97.1
click at [793, 219] on p "Tracking error is a key tool for communicating risk in personalized investment …" at bounding box center [757, 174] width 171 height 91
click at [771, 209] on p "Tracking error is a key tool for communicating risk in personalized investment …" at bounding box center [757, 174] width 171 height 91
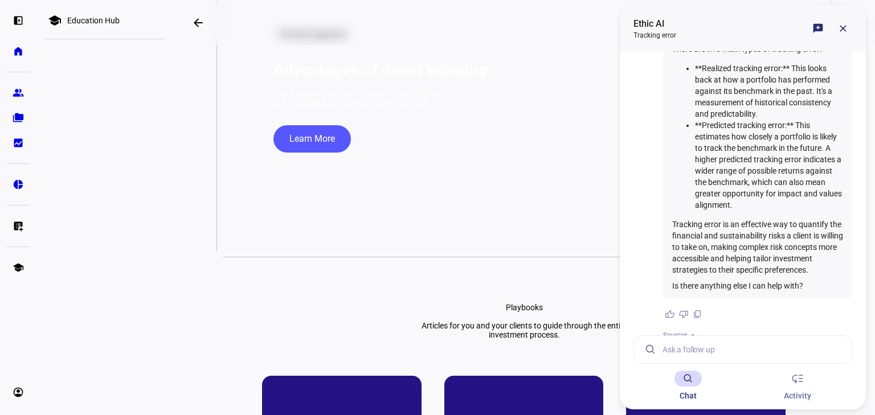
scroll to position [182, 0]
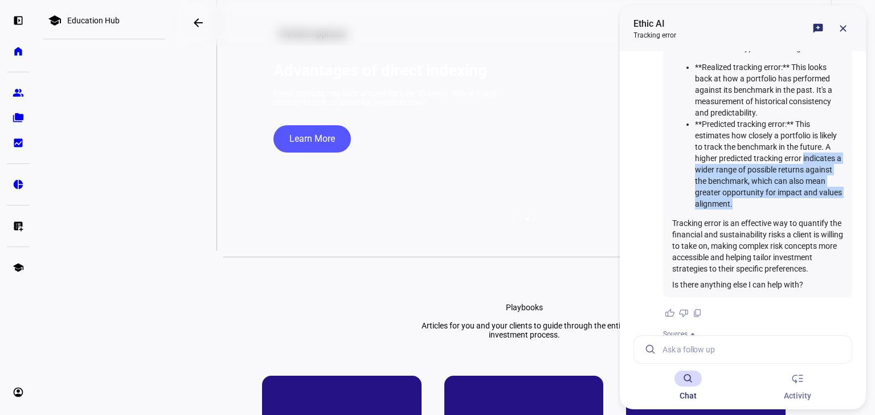
drag, startPoint x: 695, startPoint y: 166, endPoint x: 800, endPoint y: 195, distance: 108.9
click at [800, 195] on li "**Predicted tracking error:** This estimates how closely a portfolio is likely …" at bounding box center [769, 163] width 148 height 91
copy li "indicates a wider range of possible returns against the benchmark, which can al…"
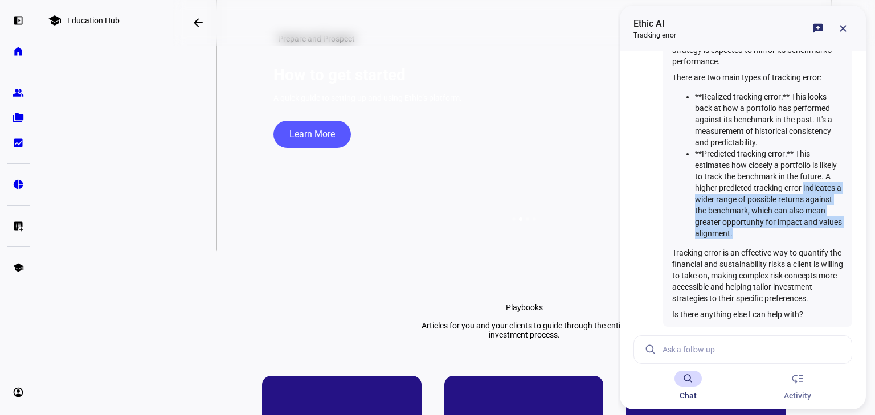
scroll to position [137, 0]
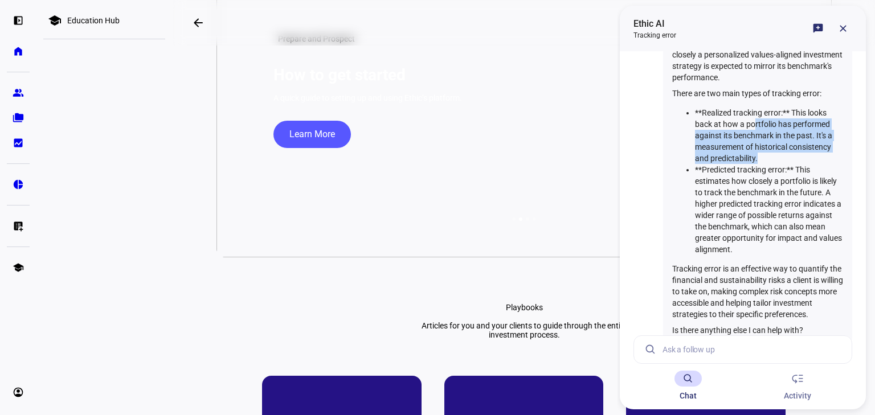
drag, startPoint x: 756, startPoint y: 114, endPoint x: 815, endPoint y: 146, distance: 67.8
click at [815, 146] on li "**Realized tracking error:** This looks back at how a portfolio has performed a…" at bounding box center [769, 135] width 148 height 57
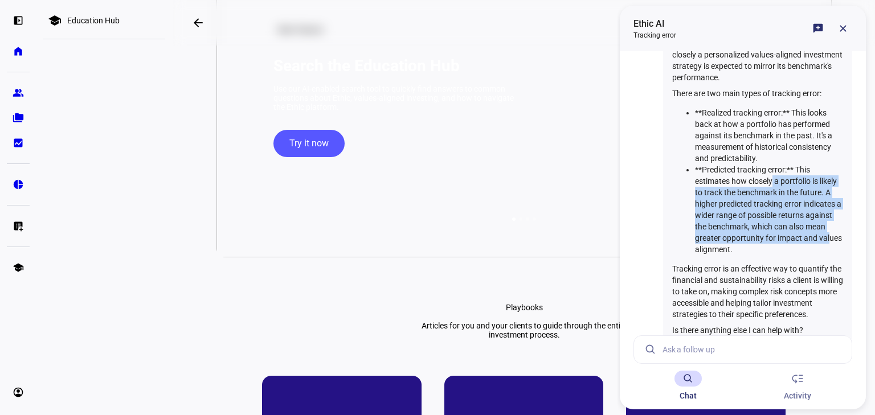
drag, startPoint x: 772, startPoint y: 178, endPoint x: 747, endPoint y: 241, distance: 68.2
click at [747, 241] on li "**Predicted tracking error:** This estimates how closely a portfolio is likely …" at bounding box center [769, 209] width 148 height 91
